Goal: Task Accomplishment & Management: Complete application form

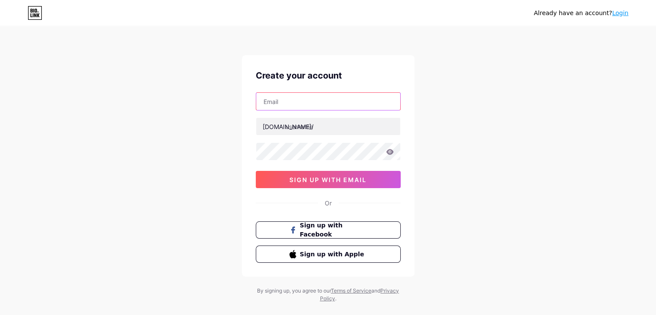
click at [295, 102] on input "text" at bounding box center [328, 101] width 144 height 17
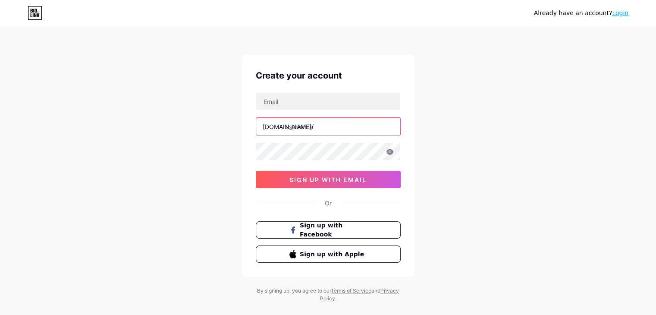
click at [288, 130] on input "text" at bounding box center [328, 126] width 144 height 17
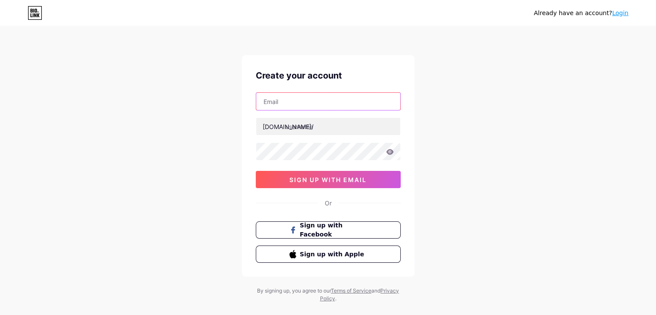
click at [300, 97] on input "text" at bounding box center [328, 101] width 144 height 17
type input "[EMAIL_ADDRESS][DOMAIN_NAME]"
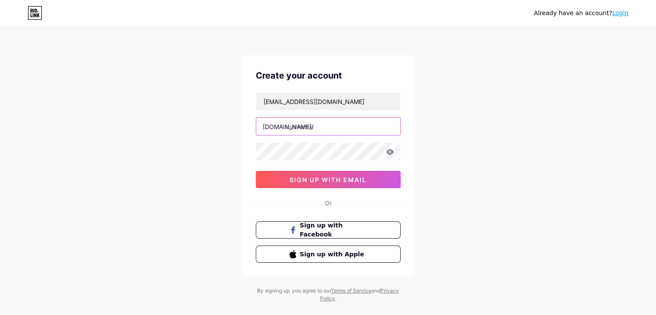
click at [309, 127] on input "text" at bounding box center [328, 126] width 144 height 17
type input "ab001"
click at [392, 150] on icon at bounding box center [389, 152] width 7 height 6
click at [392, 150] on icon at bounding box center [388, 152] width 7 height 6
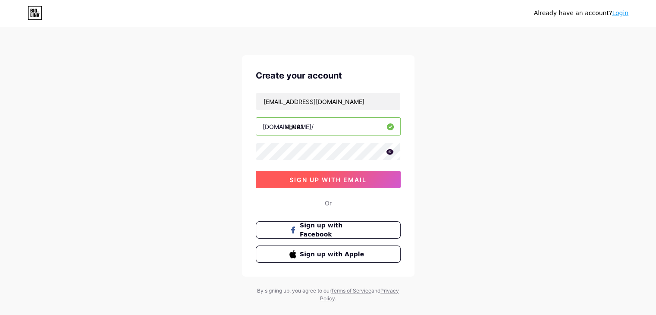
click at [326, 174] on button "sign up with email" at bounding box center [328, 179] width 145 height 17
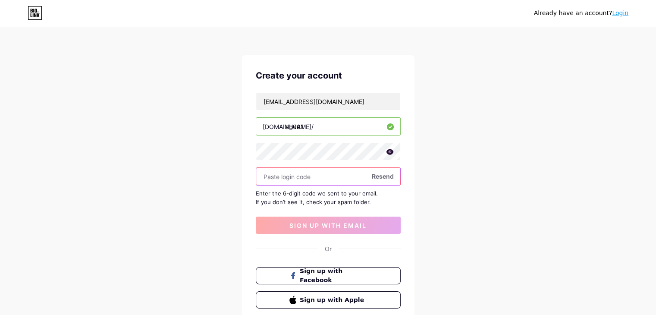
click at [278, 175] on input "text" at bounding box center [328, 176] width 144 height 17
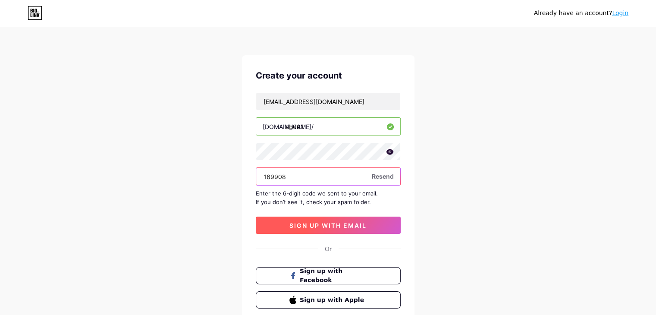
type input "169908"
click at [307, 219] on button "sign up with email" at bounding box center [328, 224] width 145 height 17
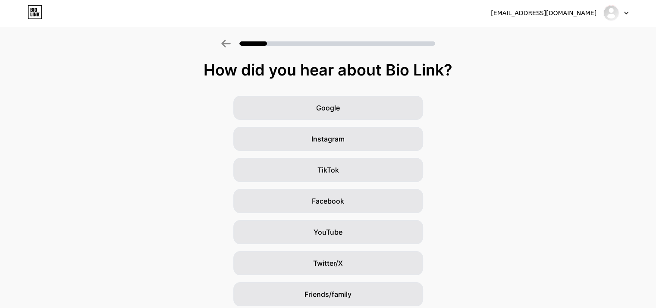
click at [514, 166] on div "Google Instagram TikTok Facebook YouTube Twitter/X Friends/family Other" at bounding box center [328, 216] width 656 height 241
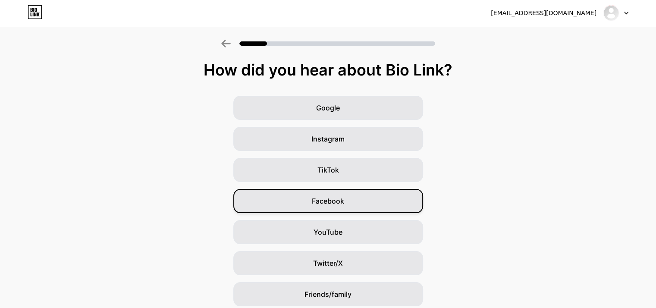
scroll to position [64, 0]
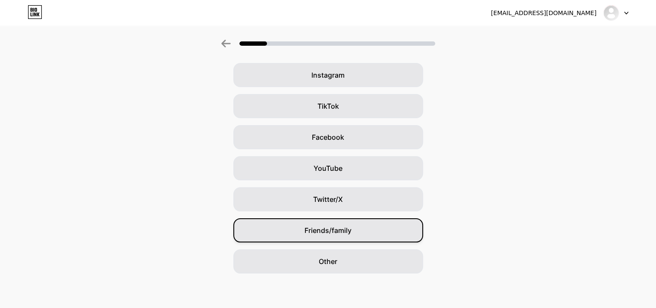
click at [327, 237] on div "Friends/family" at bounding box center [328, 230] width 190 height 24
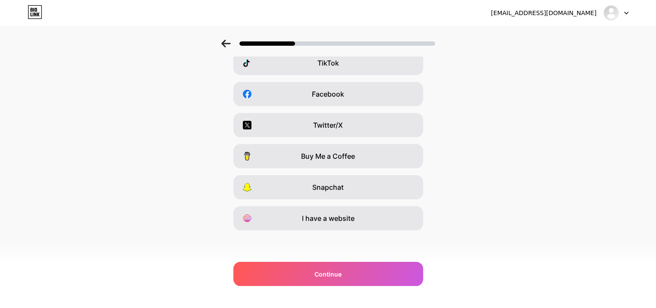
scroll to position [0, 0]
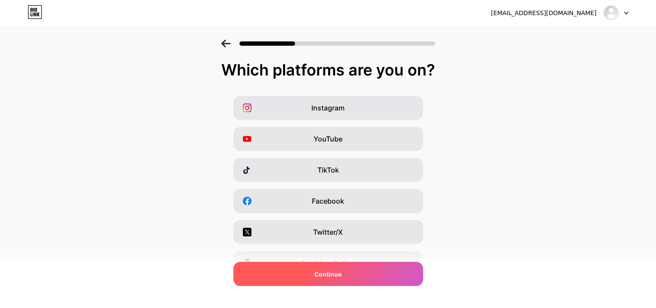
click at [316, 272] on div "Continue" at bounding box center [328, 274] width 190 height 24
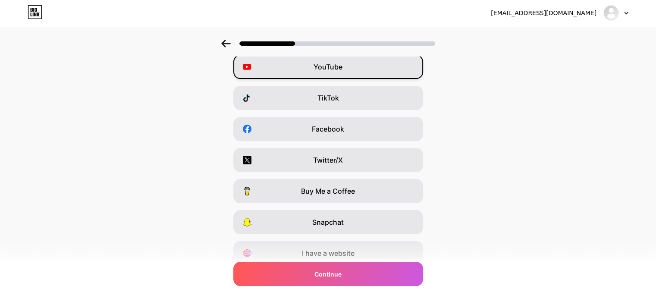
scroll to position [107, 0]
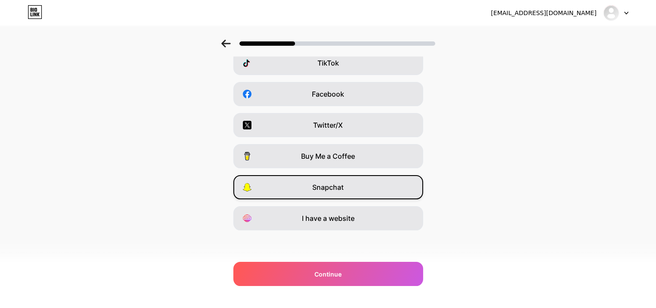
click at [324, 185] on span "Snapchat" at bounding box center [327, 187] width 31 height 10
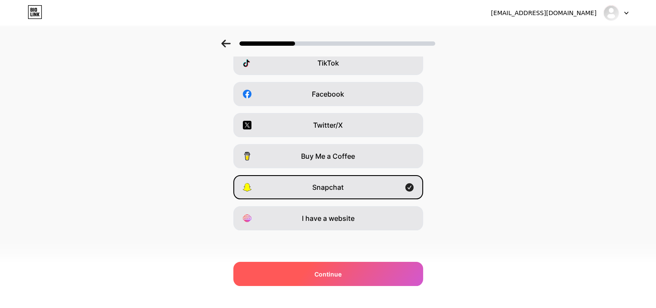
click at [321, 273] on span "Continue" at bounding box center [327, 273] width 27 height 9
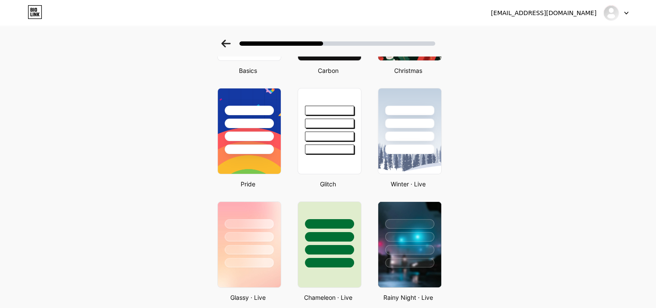
scroll to position [226, 0]
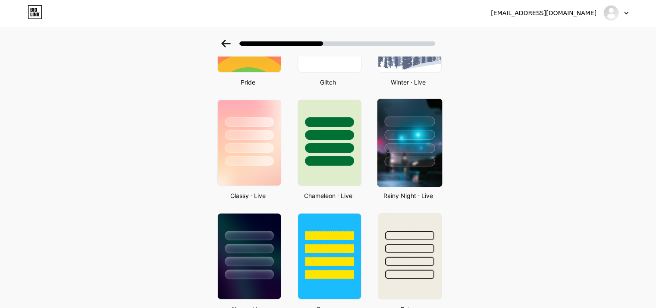
click at [423, 160] on div at bounding box center [409, 162] width 50 height 10
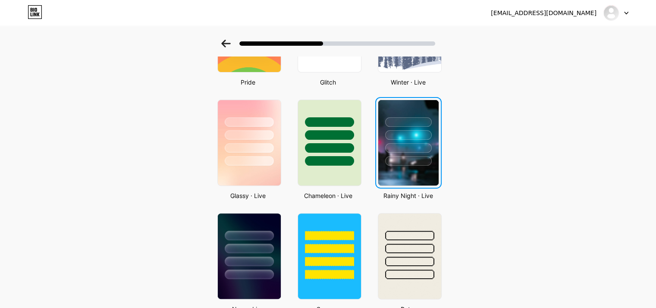
scroll to position [0, 0]
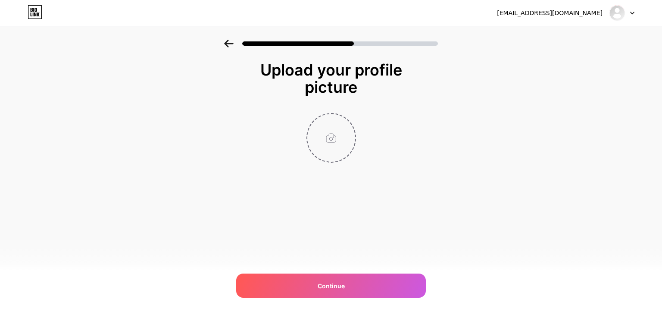
click at [336, 139] on input "file" at bounding box center [331, 138] width 48 height 48
type input "C:\fakepath\AbhishekPhoto.jpg.jpg"
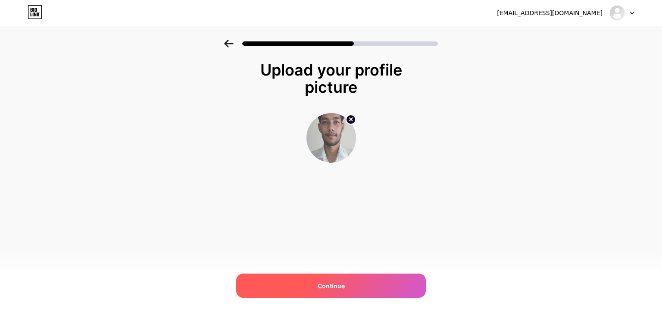
click at [324, 282] on span "Continue" at bounding box center [331, 285] width 27 height 9
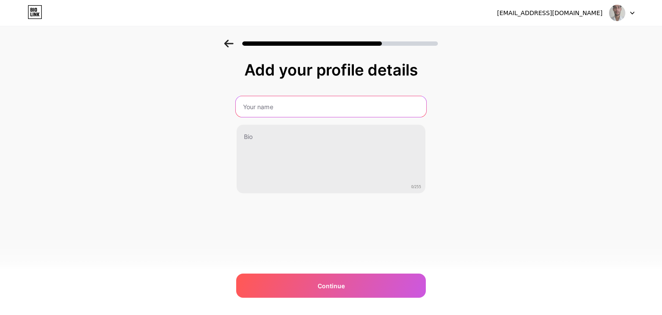
click at [283, 105] on input "text" at bounding box center [331, 106] width 191 height 21
type input "Abhishek Kumar Singh"
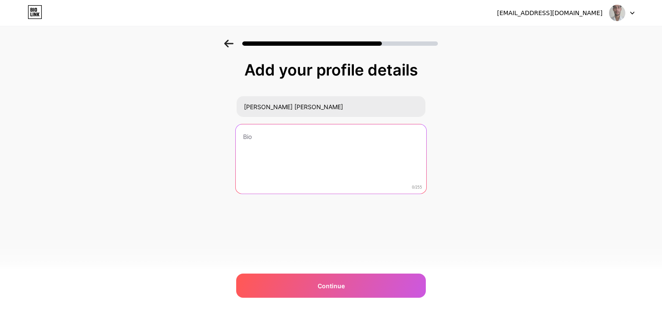
click at [267, 146] on textarea at bounding box center [331, 159] width 191 height 70
type textarea "W"
type textarea "S"
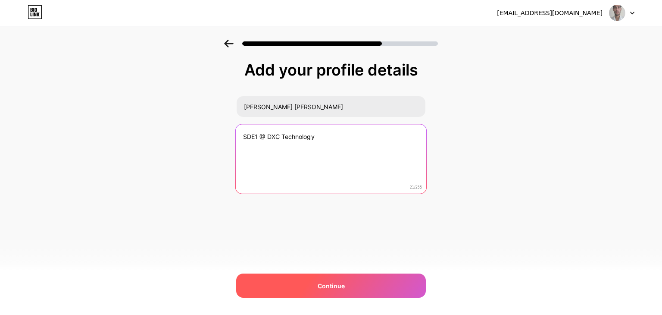
type textarea "SDE1 @ DXC Technology"
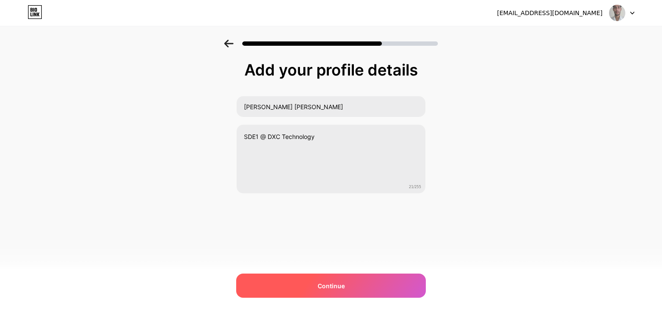
click at [328, 285] on span "Continue" at bounding box center [331, 285] width 27 height 9
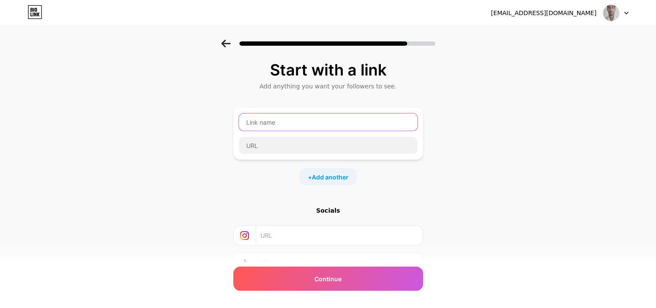
click at [279, 125] on input "text" at bounding box center [328, 121] width 179 height 17
type input "Linkedin"
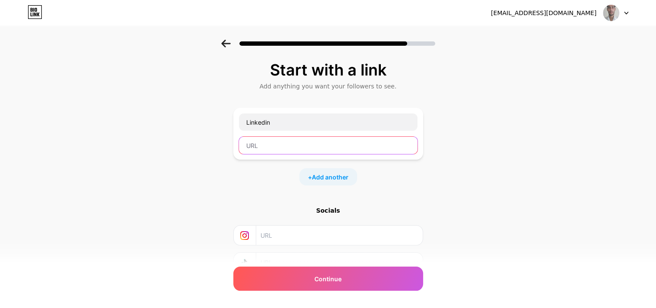
click at [322, 147] on input "text" at bounding box center [328, 145] width 179 height 17
paste input "https://www.linkedin.com/in/abhishek-kumar-singh-342573212/"
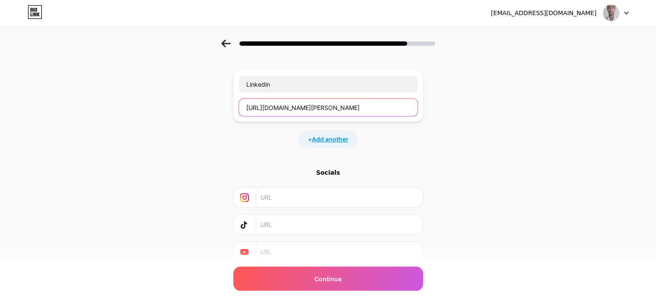
scroll to position [40, 0]
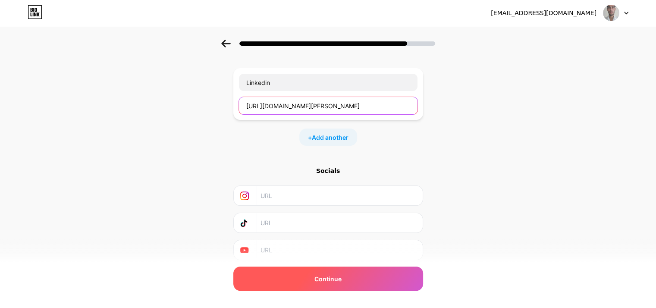
type input "https://www.linkedin.com/in/abhishek-kumar-singh-342573212/"
click at [333, 278] on span "Continue" at bounding box center [327, 278] width 27 height 9
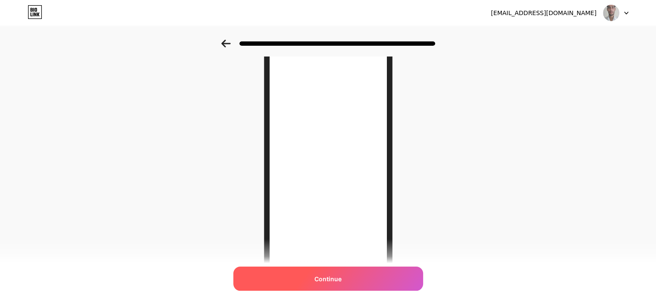
scroll to position [125, 0]
click at [335, 277] on span "Continue" at bounding box center [327, 278] width 27 height 9
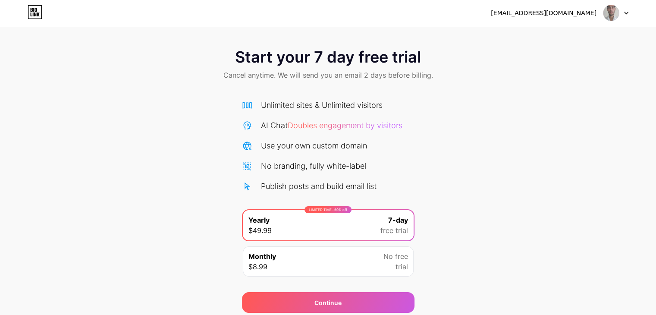
scroll to position [32, 0]
click at [617, 17] on img at bounding box center [611, 13] width 16 height 16
click at [624, 12] on icon at bounding box center [625, 13] width 3 height 2
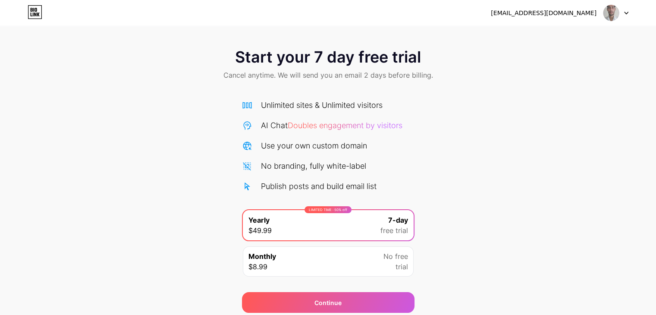
scroll to position [32, 0]
click at [33, 11] on icon at bounding box center [35, 12] width 15 height 14
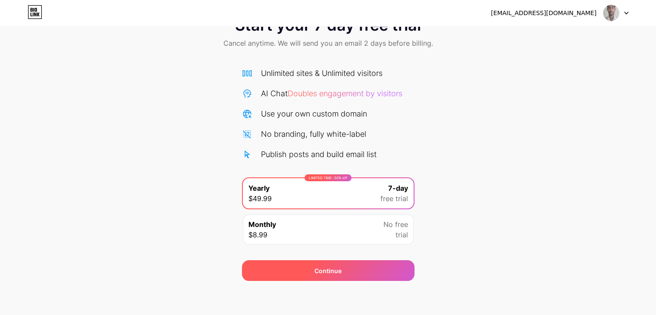
click at [321, 268] on div "Continue" at bounding box center [327, 270] width 27 height 9
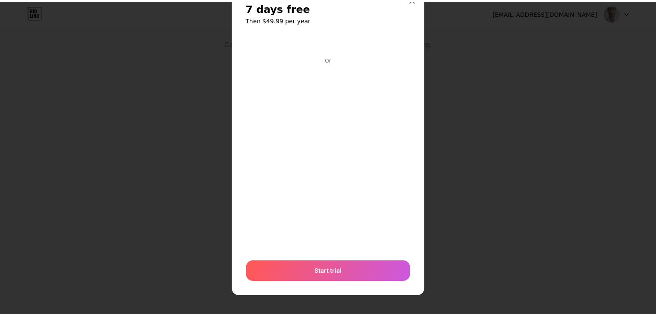
scroll to position [0, 0]
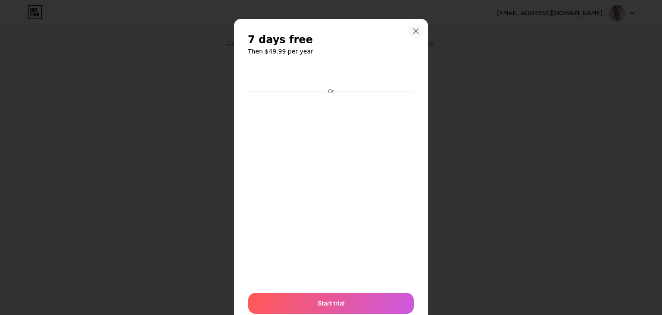
click at [413, 31] on icon at bounding box center [416, 31] width 7 height 7
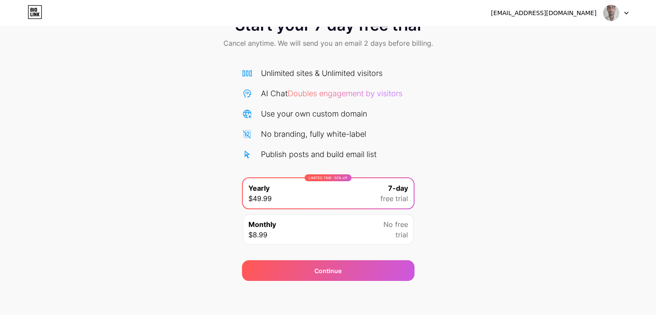
click at [613, 13] on img at bounding box center [611, 13] width 16 height 16
click at [546, 36] on li "Logout" at bounding box center [574, 35] width 107 height 23
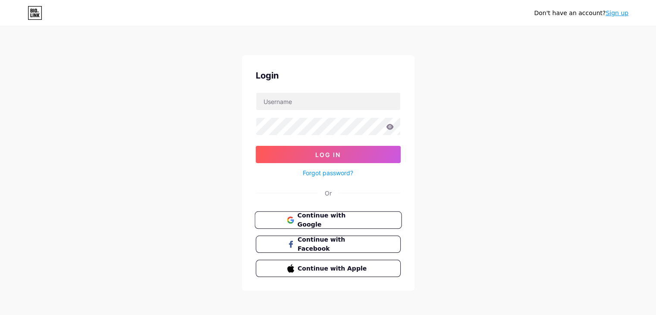
click at [337, 218] on span "Continue with Google" at bounding box center [333, 220] width 72 height 19
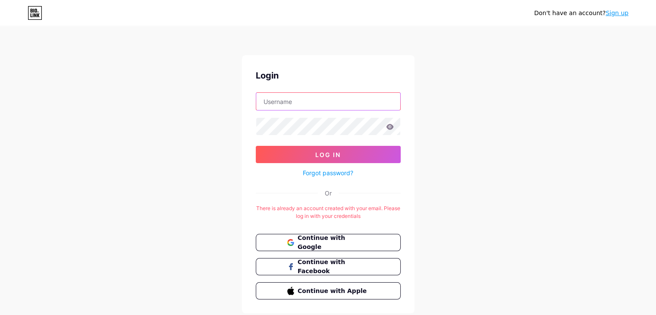
click at [310, 102] on input "text" at bounding box center [328, 101] width 144 height 17
type input "[EMAIL_ADDRESS][DOMAIN_NAME]"
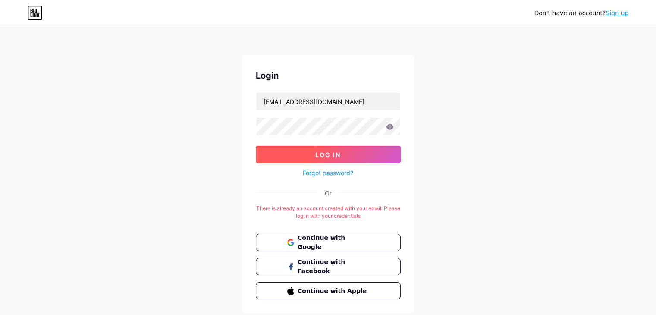
click at [328, 155] on span "Log In" at bounding box center [327, 154] width 25 height 7
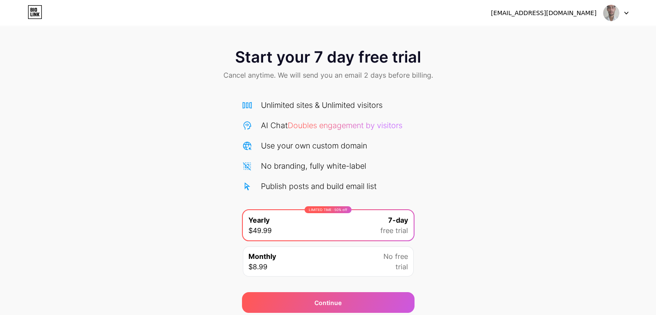
click at [608, 12] on img at bounding box center [611, 13] width 16 height 16
click at [547, 37] on li "Logout" at bounding box center [574, 35] width 107 height 23
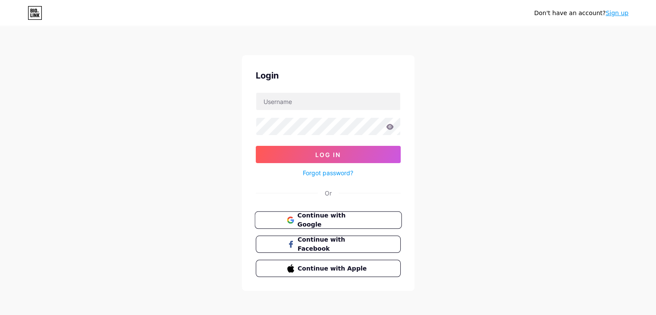
click at [328, 216] on span "Continue with Google" at bounding box center [333, 220] width 72 height 19
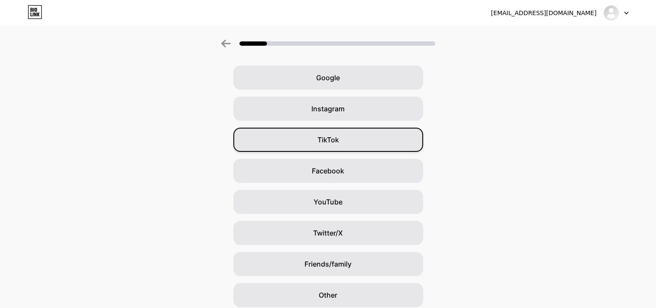
scroll to position [31, 0]
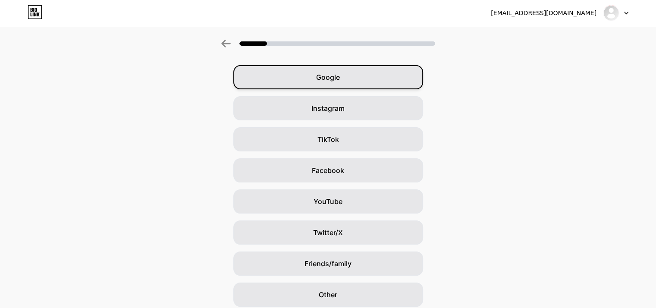
click at [344, 88] on div "Google" at bounding box center [328, 77] width 190 height 24
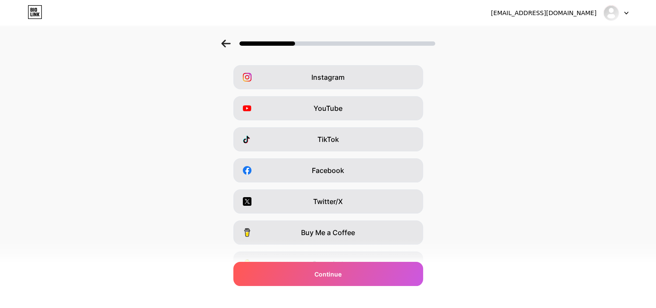
scroll to position [107, 0]
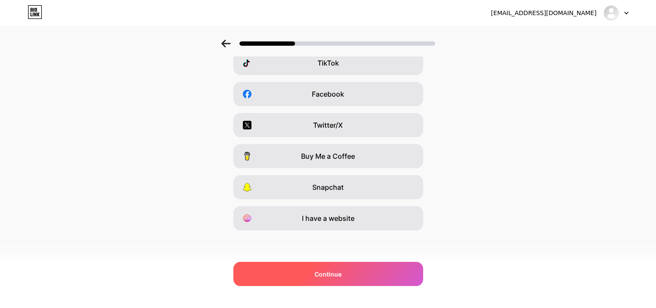
click at [336, 273] on span "Continue" at bounding box center [327, 273] width 27 height 9
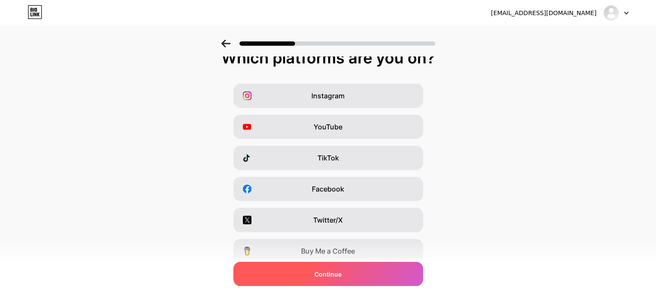
scroll to position [0, 0]
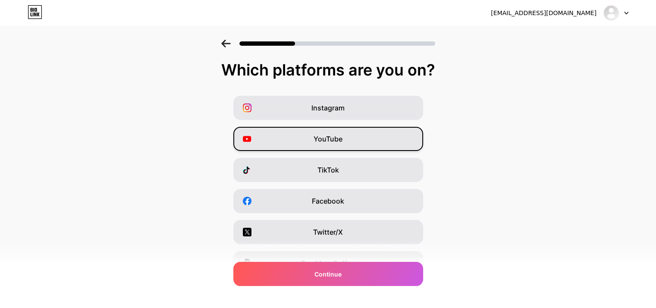
click at [336, 138] on span "YouTube" at bounding box center [327, 139] width 29 height 10
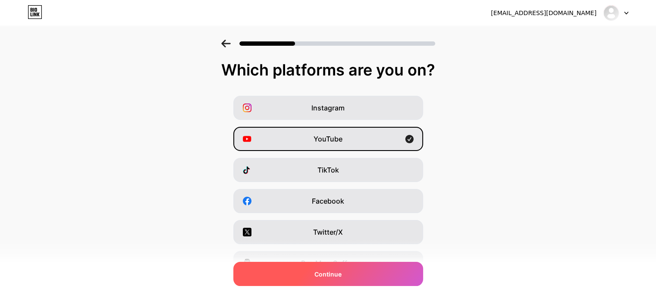
click at [333, 274] on span "Continue" at bounding box center [327, 273] width 27 height 9
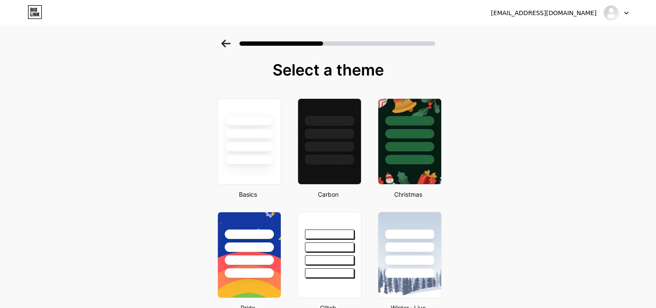
click at [621, 13] on div at bounding box center [615, 13] width 25 height 16
click at [572, 16] on div "as682860@gmail.com" at bounding box center [544, 13] width 106 height 9
click at [39, 14] on icon at bounding box center [35, 12] width 15 height 14
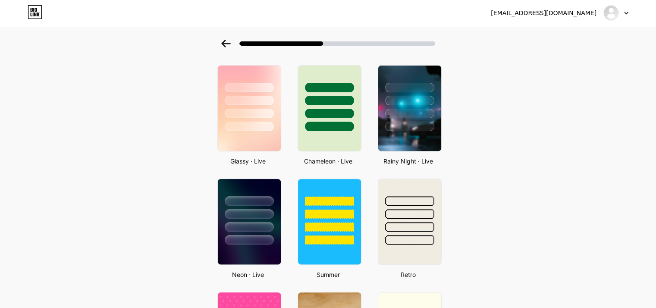
scroll to position [260, 0]
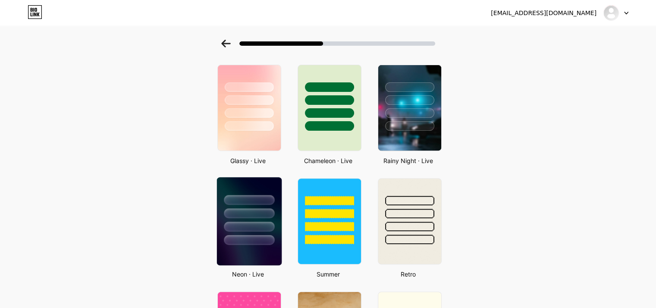
click at [233, 232] on div at bounding box center [248, 211] width 65 height 68
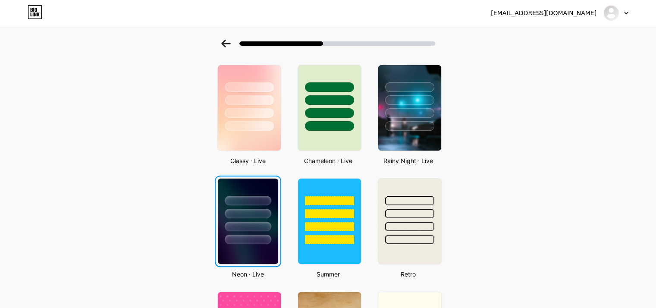
scroll to position [0, 0]
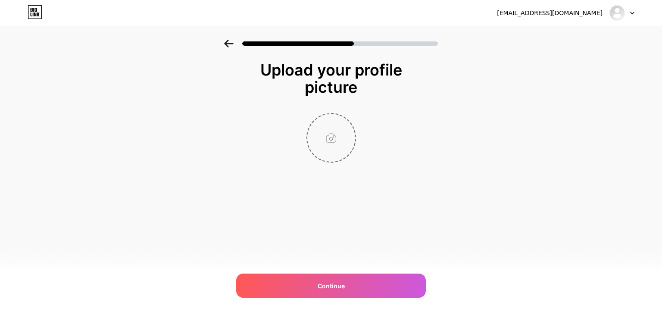
click at [333, 146] on input "file" at bounding box center [331, 138] width 48 height 48
type input "C:\fakepath\AbhishekPhoto.jpg.jpg"
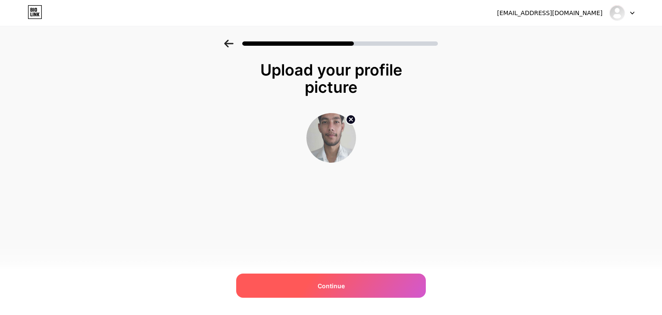
click at [324, 283] on span "Continue" at bounding box center [331, 285] width 27 height 9
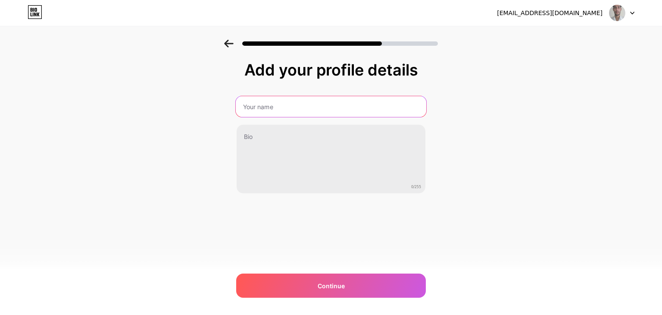
click at [305, 110] on input "text" at bounding box center [331, 106] width 191 height 21
type input "Abhishek Kumar Singh"
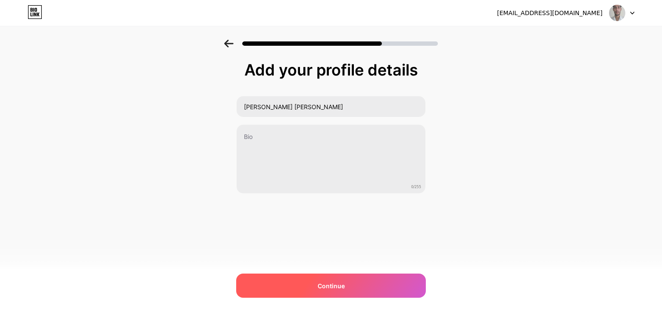
click at [320, 286] on span "Continue" at bounding box center [331, 285] width 27 height 9
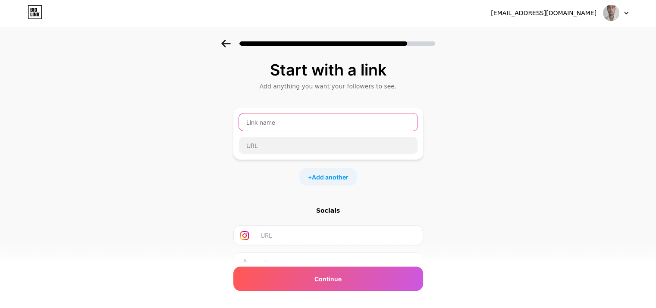
click at [305, 128] on input "text" at bounding box center [328, 121] width 179 height 17
type input "Linkedin"
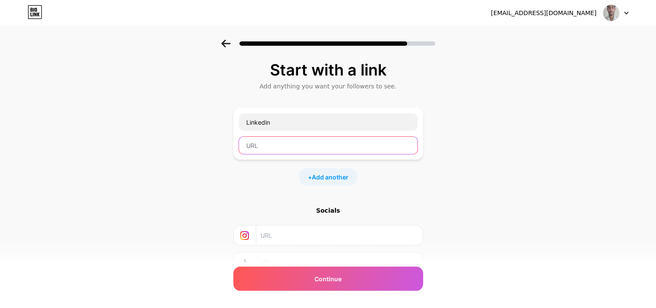
click at [294, 149] on input "text" at bounding box center [328, 145] width 179 height 17
paste input "https://www.linkedin.com/in/abhishek-kumar-singh-342573212/"
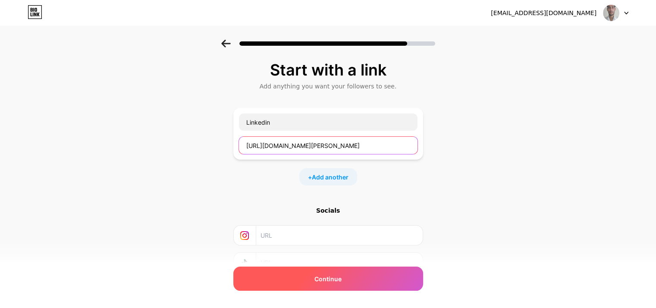
type input "https://www.linkedin.com/in/abhishek-kumar-singh-342573212/"
click at [351, 282] on div "Continue" at bounding box center [328, 278] width 190 height 24
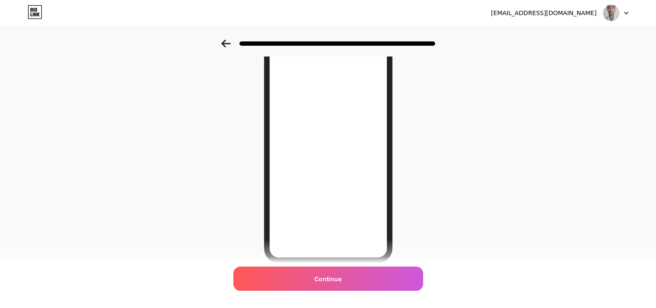
scroll to position [91, 0]
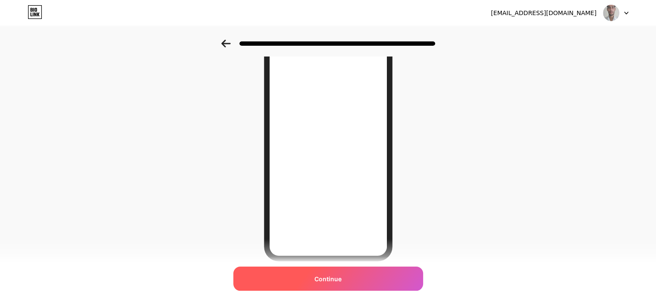
click at [333, 279] on span "Continue" at bounding box center [327, 278] width 27 height 9
